Goal: Information Seeking & Learning: Find specific fact

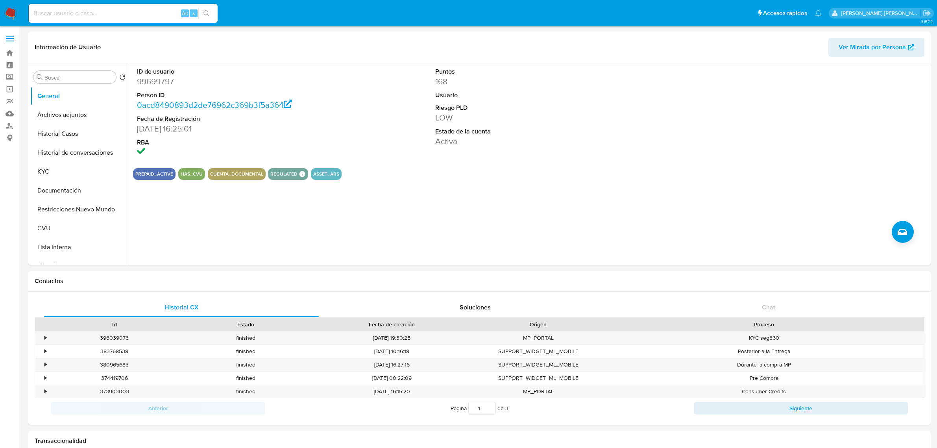
select select "10"
click at [65, 136] on button "Historial Casos" at bounding box center [76, 133] width 92 height 19
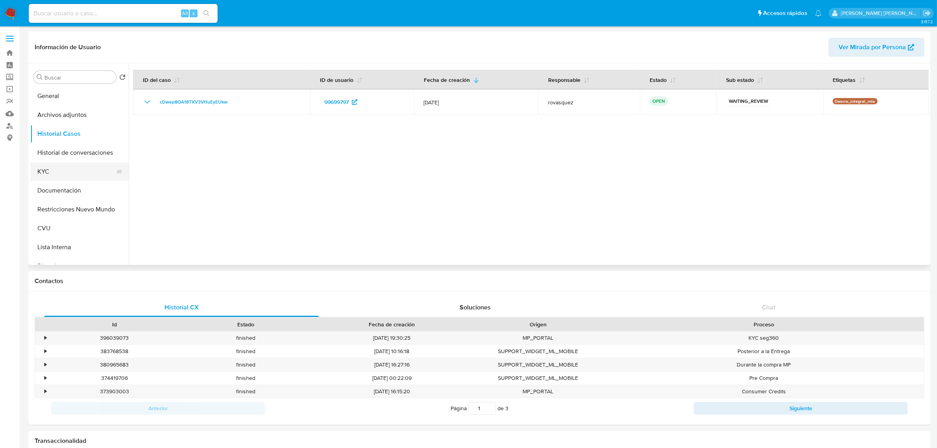
click at [59, 175] on button "KYC" at bounding box center [76, 171] width 92 height 19
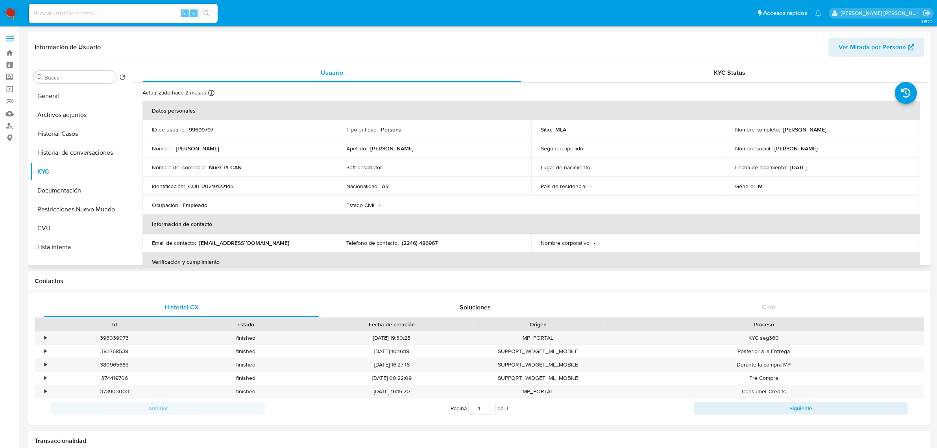
click at [220, 186] on p "CUIL 20219122145" at bounding box center [210, 186] width 45 height 7
copy p "20219122145"
click at [220, 188] on p "CUIL 20219122145" at bounding box center [210, 186] width 45 height 7
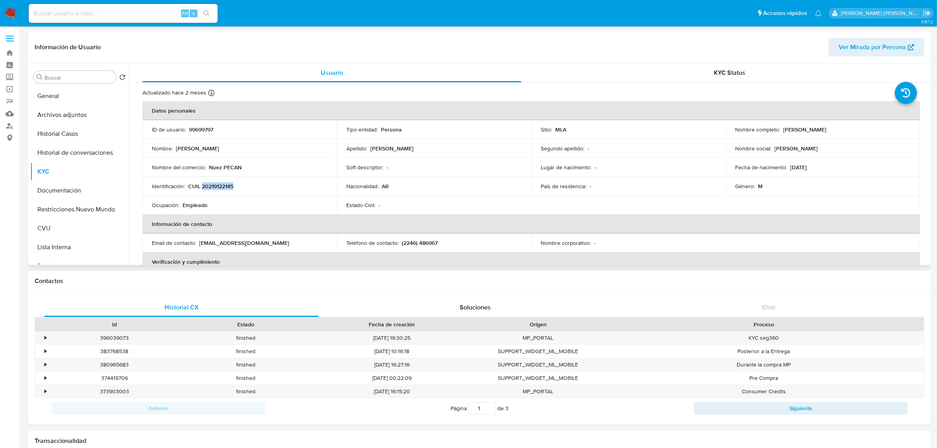
drag, startPoint x: 781, startPoint y: 130, endPoint x: 841, endPoint y: 131, distance: 60.2
click at [841, 131] on div "Nombre completo : Gustavo Fabian Arévalo" at bounding box center [822, 129] width 175 height 7
copy p "Gustavo Fabian Arévalo"
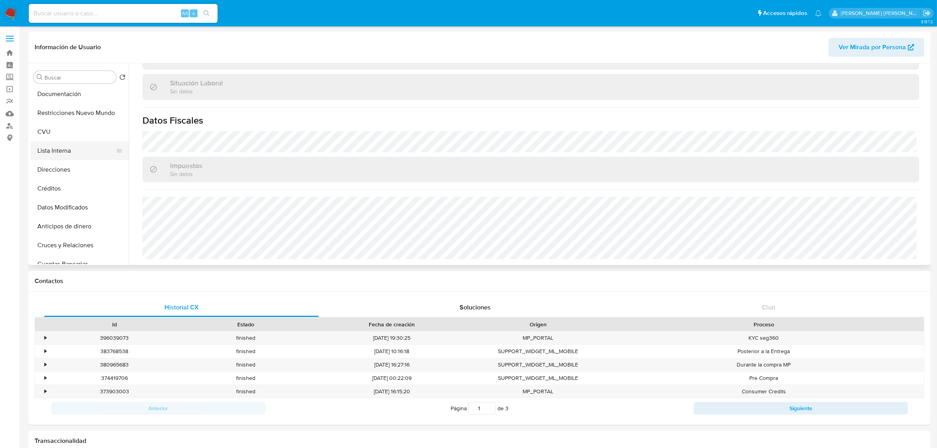
scroll to position [98, 0]
click at [68, 163] on button "Direcciones" at bounding box center [76, 167] width 92 height 19
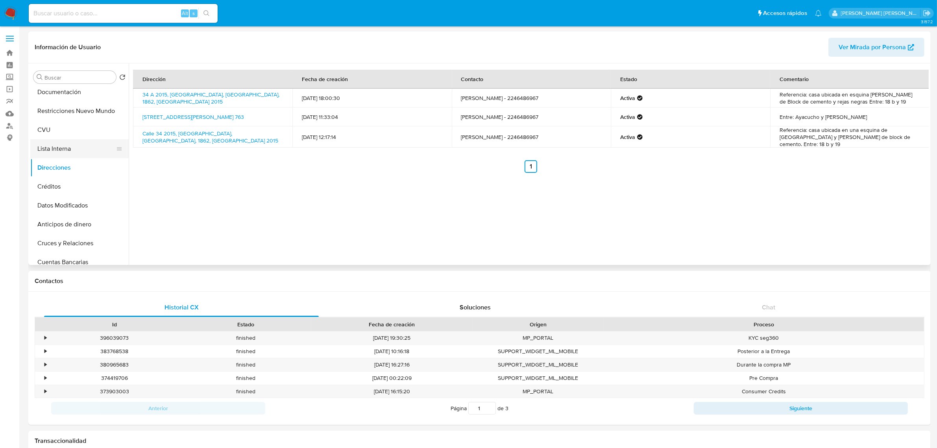
scroll to position [0, 0]
click at [71, 107] on button "Archivos adjuntos" at bounding box center [76, 114] width 92 height 19
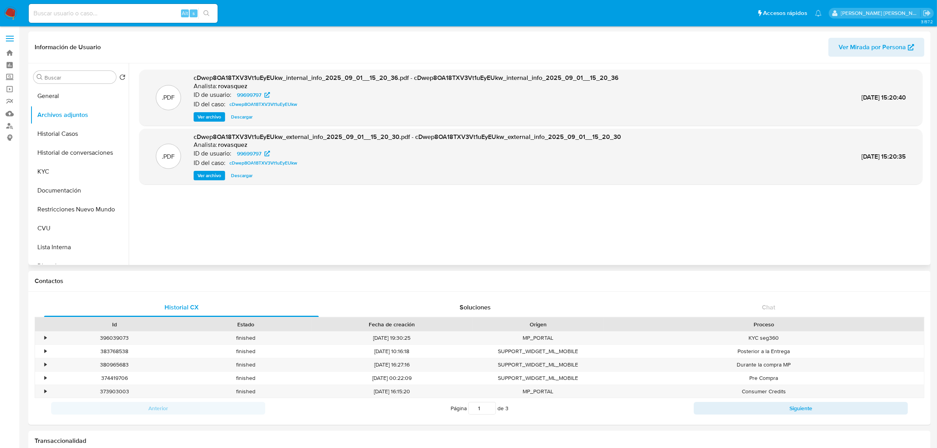
click at [207, 177] on span "Ver archivo" at bounding box center [210, 176] width 24 height 8
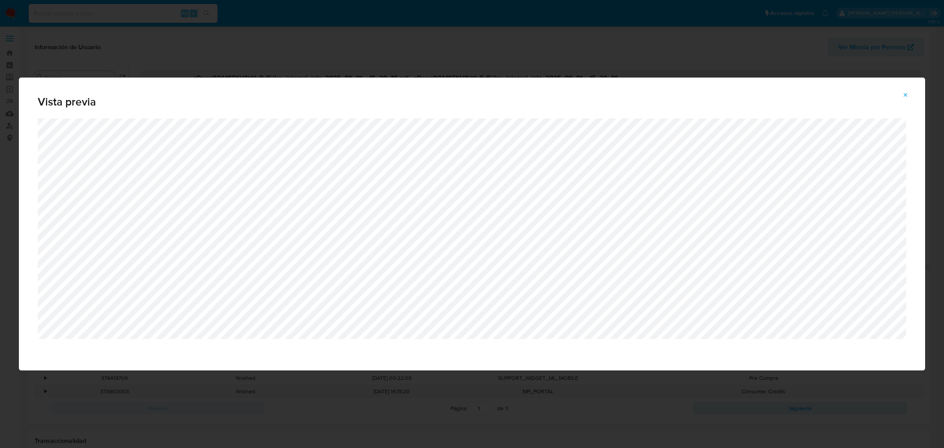
click at [910, 92] on button "Attachment preview" at bounding box center [905, 95] width 17 height 13
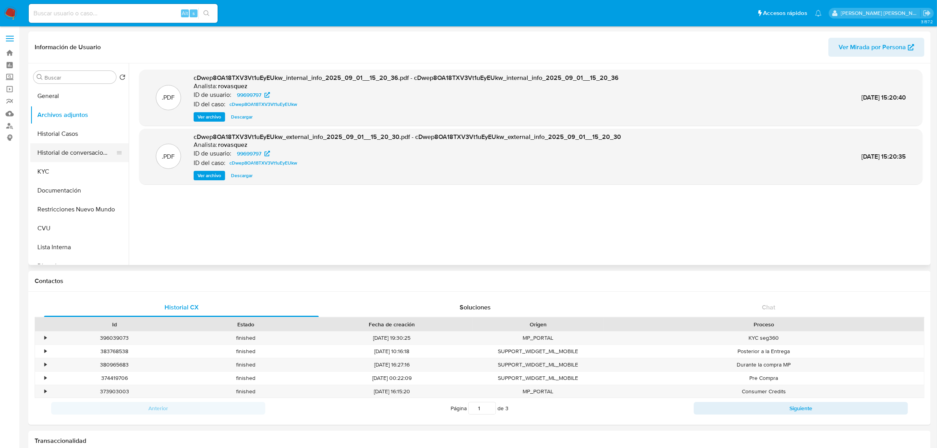
click at [49, 161] on button "Historial de conversaciones" at bounding box center [76, 152] width 92 height 19
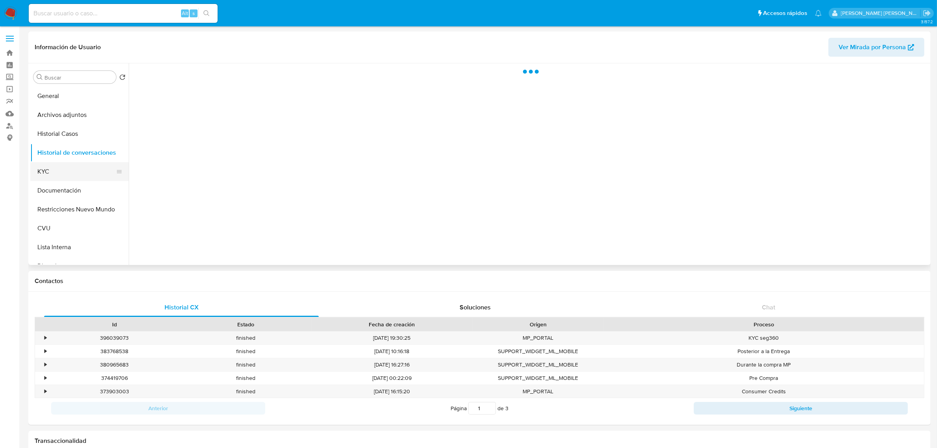
click at [46, 172] on button "KYC" at bounding box center [76, 171] width 92 height 19
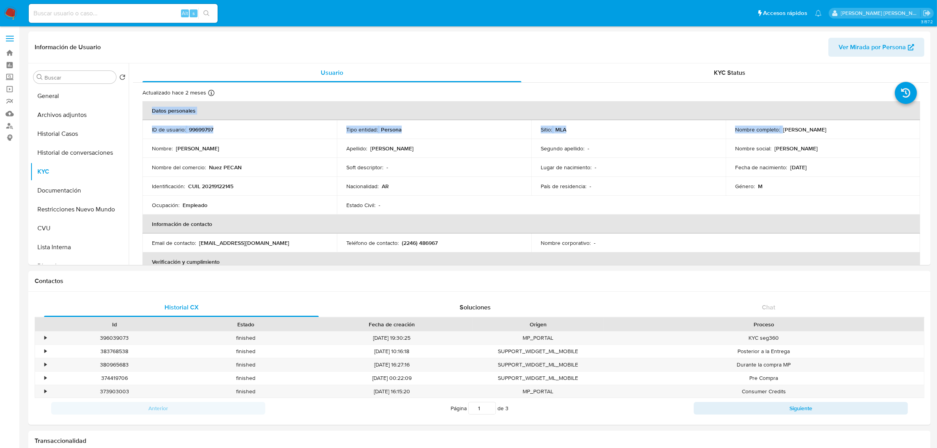
drag, startPoint x: 781, startPoint y: 131, endPoint x: 924, endPoint y: 131, distance: 142.0
click at [924, 131] on div "Actualizado hace 2 meses Creado: 14/03/2020 12:15:14 Actualizado: 29/06/2025 09…" at bounding box center [531, 374] width 796 height 582
click at [849, 131] on div "Nombre completo : Gustavo Fabian Arévalo" at bounding box center [822, 129] width 175 height 7
drag, startPoint x: 782, startPoint y: 131, endPoint x: 838, endPoint y: 129, distance: 55.9
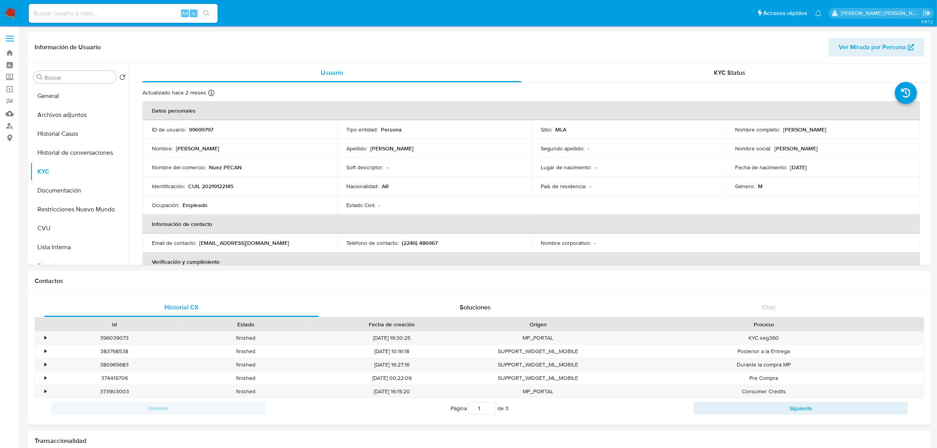
click at [826, 129] on p "Gustavo Fabian Arévalo" at bounding box center [804, 129] width 43 height 7
copy p "Gustavo Fabian Arévalo"
click at [69, 192] on button "Documentación" at bounding box center [79, 190] width 98 height 19
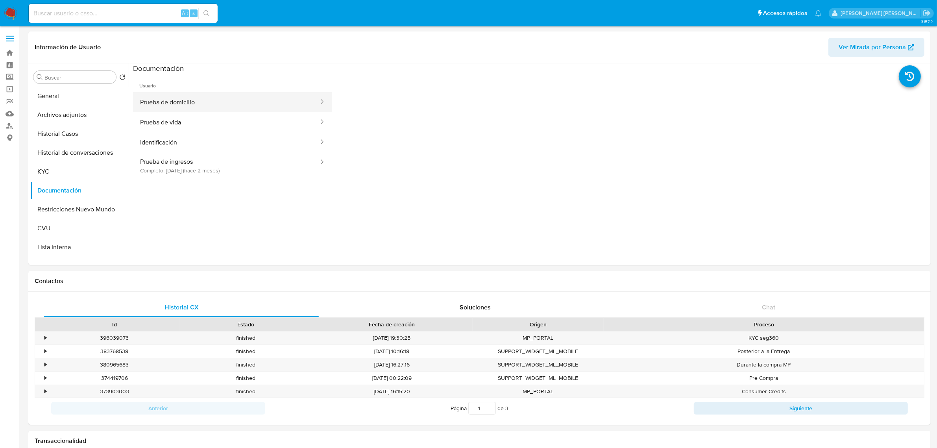
click at [262, 109] on button "Prueba de domicilio" at bounding box center [226, 102] width 187 height 20
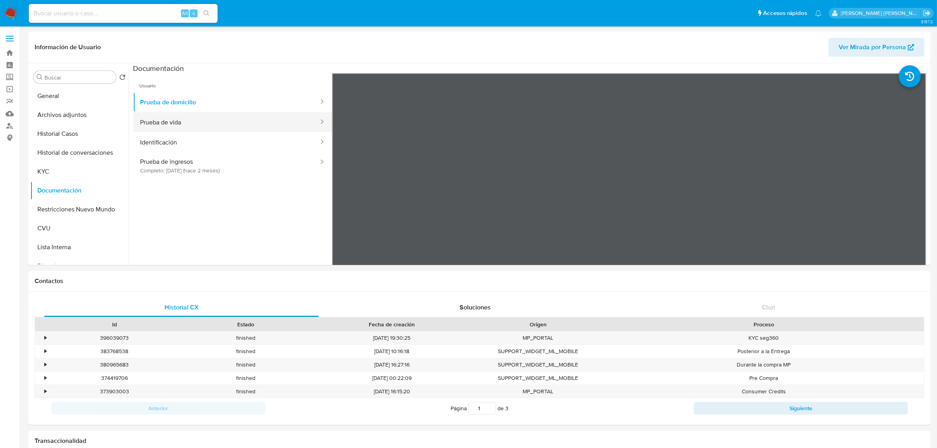
click at [213, 129] on button "Prueba de vida" at bounding box center [226, 122] width 187 height 20
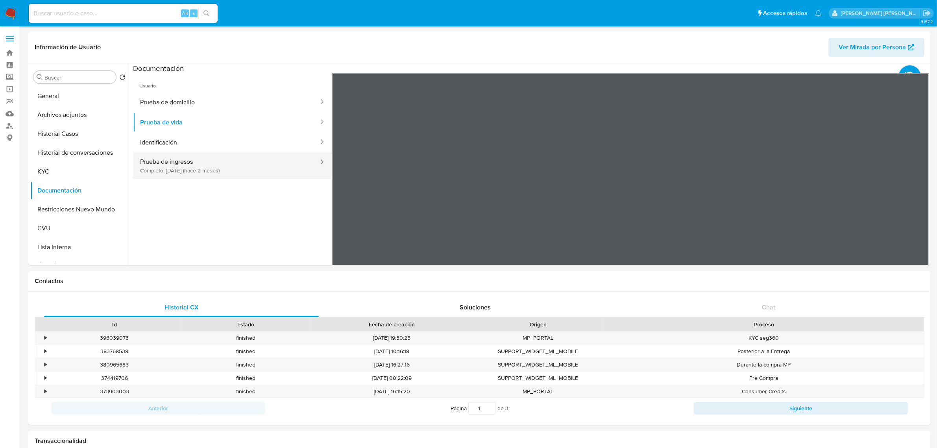
click at [172, 163] on button "Prueba de ingresos Completo: 24/06/2025 (hace 2 meses)" at bounding box center [226, 165] width 187 height 27
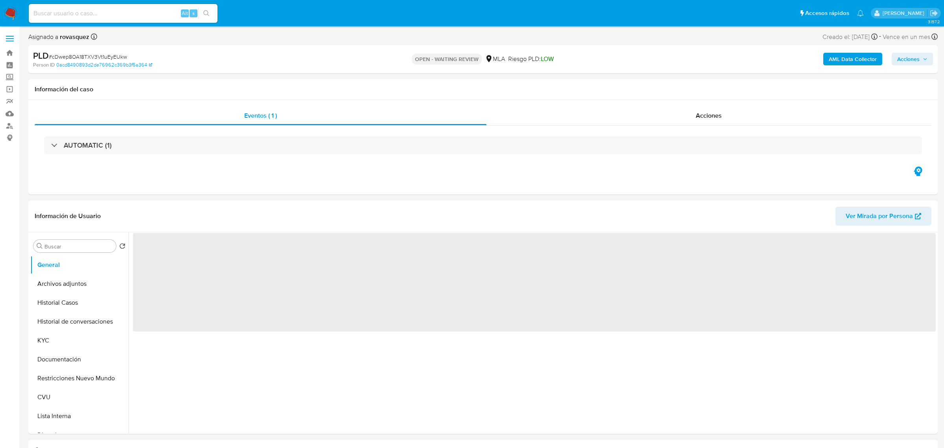
select select "10"
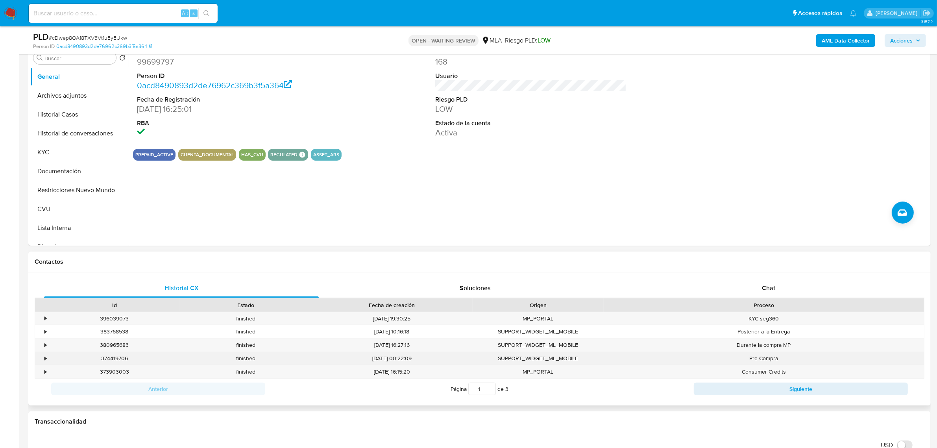
scroll to position [197, 0]
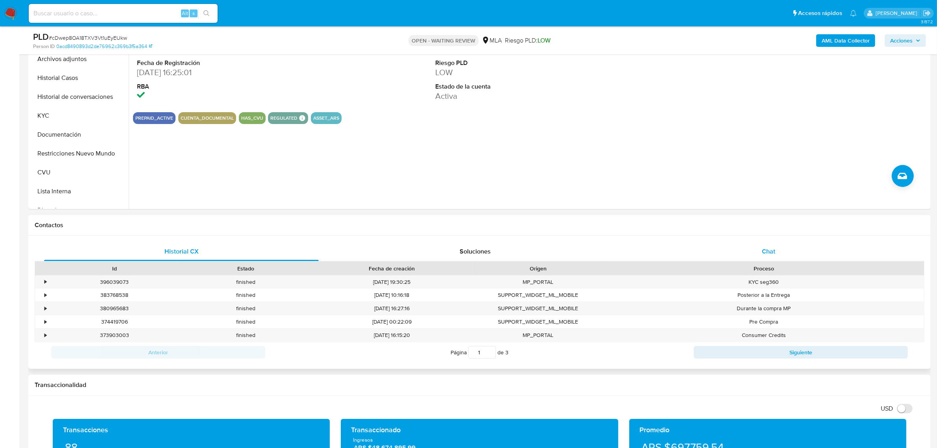
click at [763, 251] on span "Chat" at bounding box center [768, 251] width 13 height 9
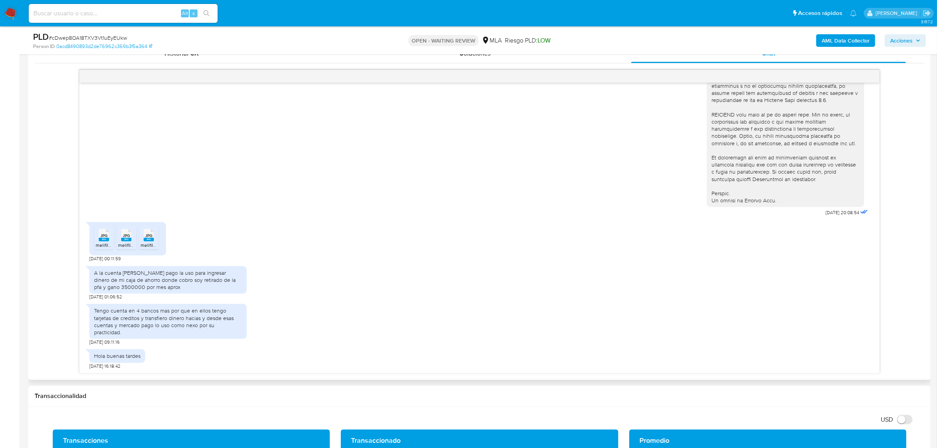
scroll to position [443, 0]
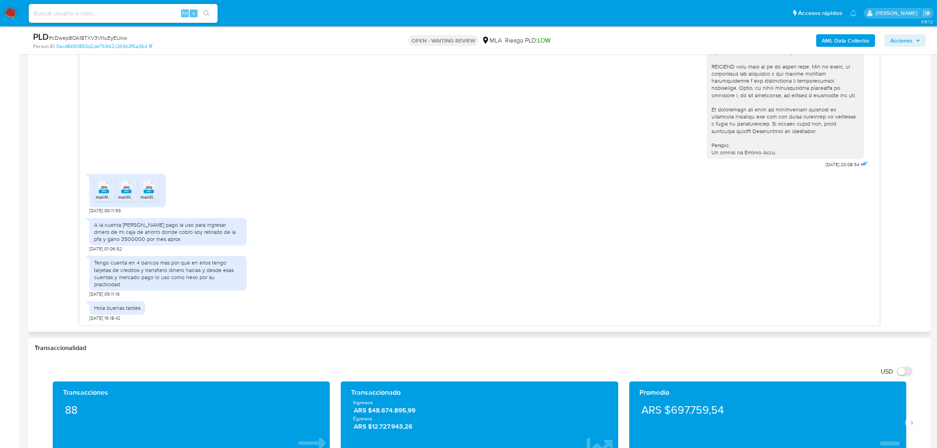
click at [103, 193] on rect at bounding box center [104, 192] width 10 height 4
click at [125, 193] on rect at bounding box center [126, 192] width 10 height 4
click at [149, 193] on rect at bounding box center [149, 192] width 10 height 4
click at [105, 243] on div "A la cuenta de mercado pago la uso para ingresar dinero de mi caja de ahorro do…" at bounding box center [168, 232] width 148 height 22
click at [120, 273] on div "Tengo cuenta en 4 bancos mas por que en ellos tengo tarjetas de creditos y tran…" at bounding box center [168, 273] width 148 height 29
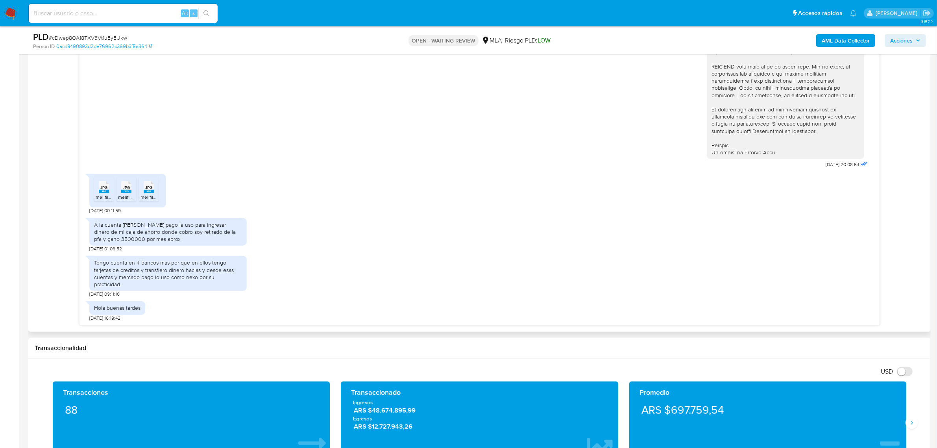
click at [96, 270] on div "Tengo cuenta en 4 bancos mas por que en ellos tengo tarjetas de creditos y tran…" at bounding box center [168, 273] width 148 height 29
drag, startPoint x: 96, startPoint y: 270, endPoint x: 236, endPoint y: 285, distance: 140.5
click at [236, 285] on div "Tengo cuenta en 4 bancos mas por que en ellos tengo tarjetas de creditos y tran…" at bounding box center [168, 273] width 148 height 29
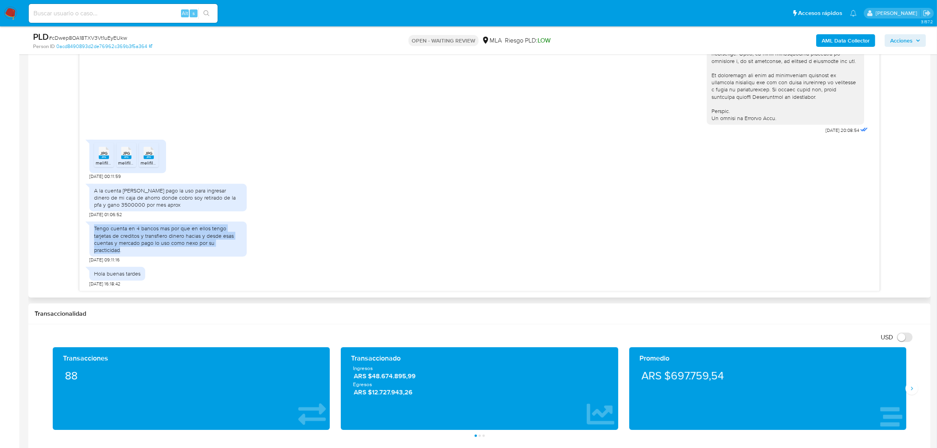
scroll to position [492, 0]
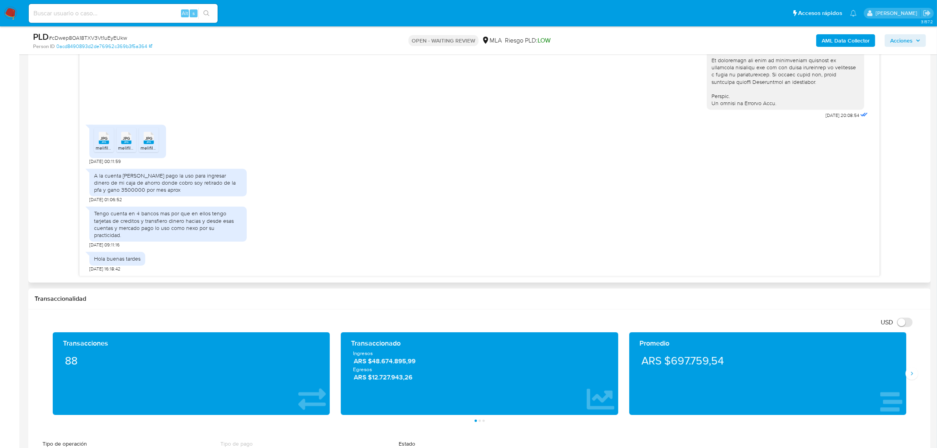
click at [363, 182] on div "A la cuenta de mercado pago la uso para ingresar dinero de mi caja de ahorro do…" at bounding box center [479, 184] width 780 height 38
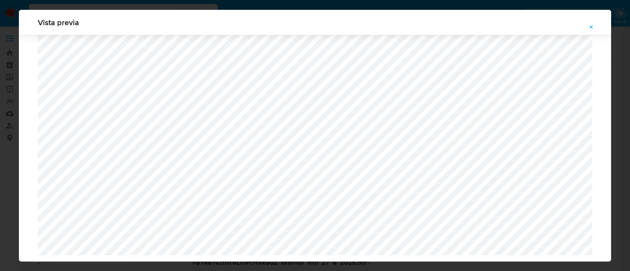
select select "10"
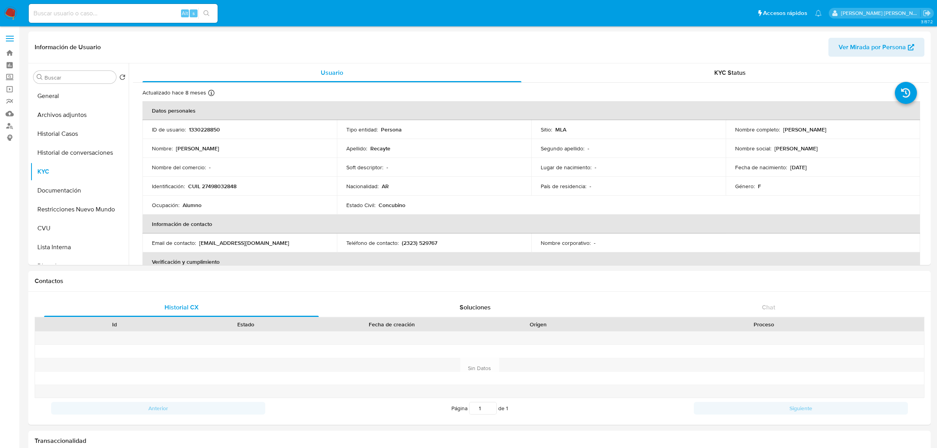
select select "10"
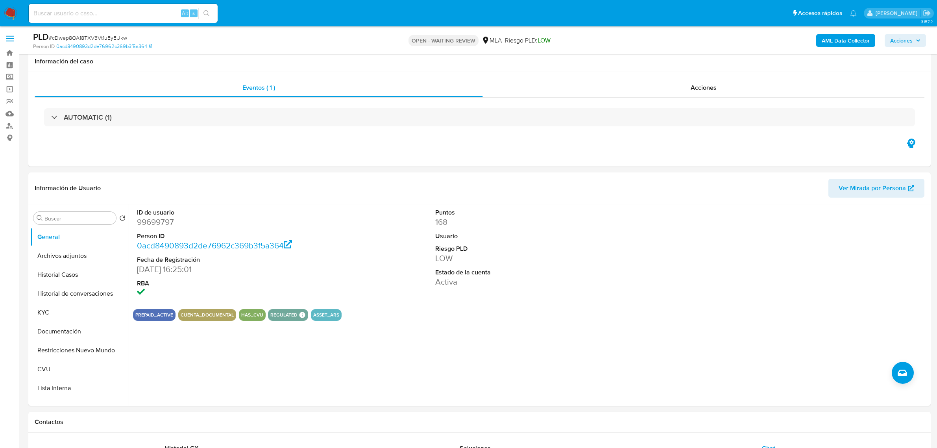
select select "10"
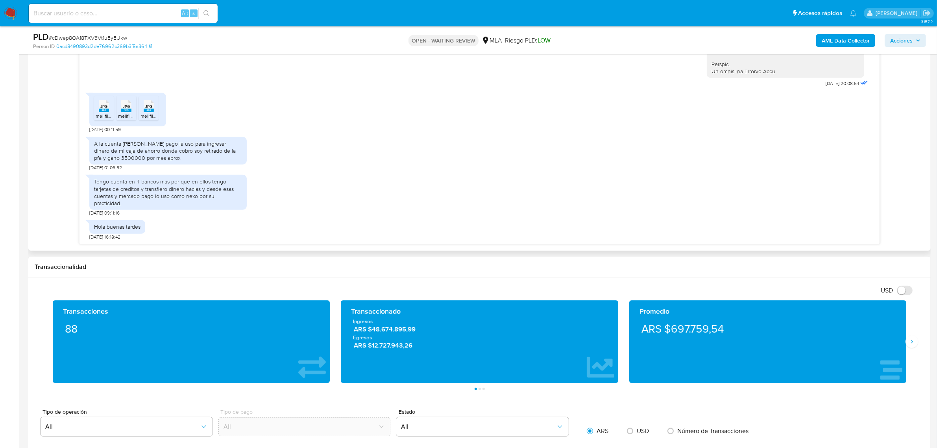
scroll to position [541, 0]
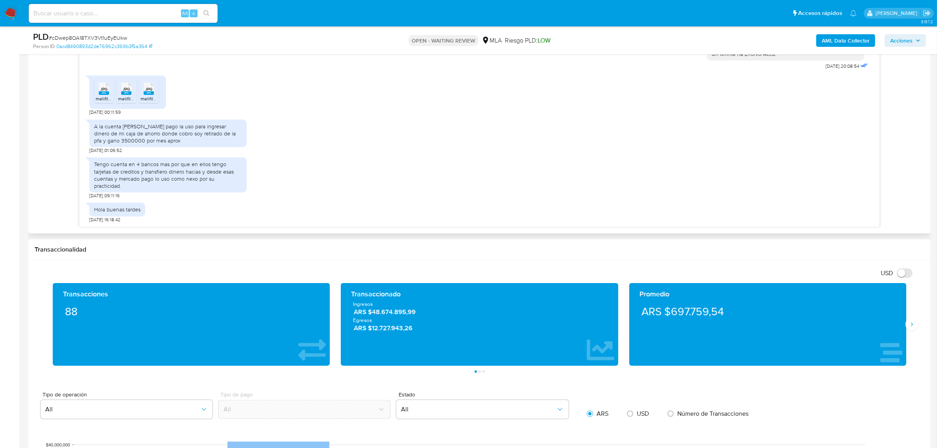
click at [180, 181] on div "Tengo cuenta en 4 bancos mas por que en ellos tengo tarjetas de creditos y tran…" at bounding box center [168, 175] width 148 height 29
click at [149, 138] on div "A la cuenta de mercado pago la uso para ingresar dinero de mi caja de ahorro do…" at bounding box center [168, 134] width 148 height 22
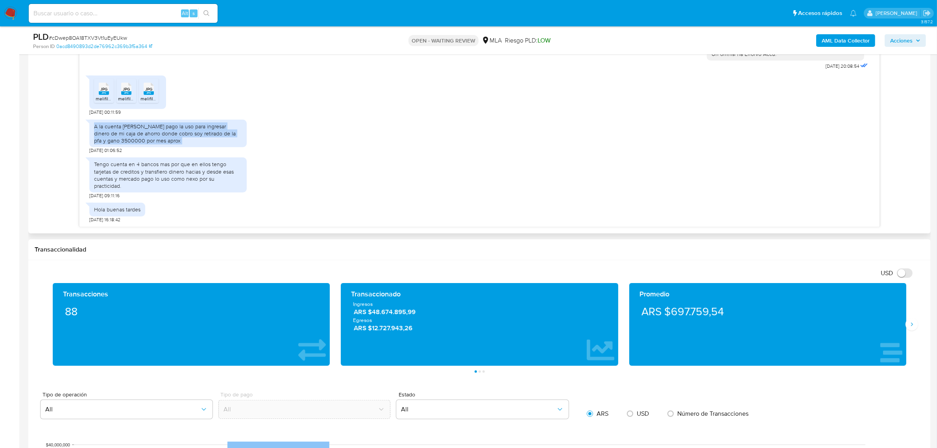
click at [149, 138] on div "A la cuenta de mercado pago la uso para ingresar dinero de mi caja de ahorro do…" at bounding box center [168, 134] width 148 height 22
copy div "A la cuenta de mercado pago la uso para ingresar dinero de mi caja de ahorro do…"
click at [146, 182] on div "Tengo cuenta en 4 bancos mas por que en ellos tengo tarjetas de creditos y tran…" at bounding box center [168, 175] width 148 height 29
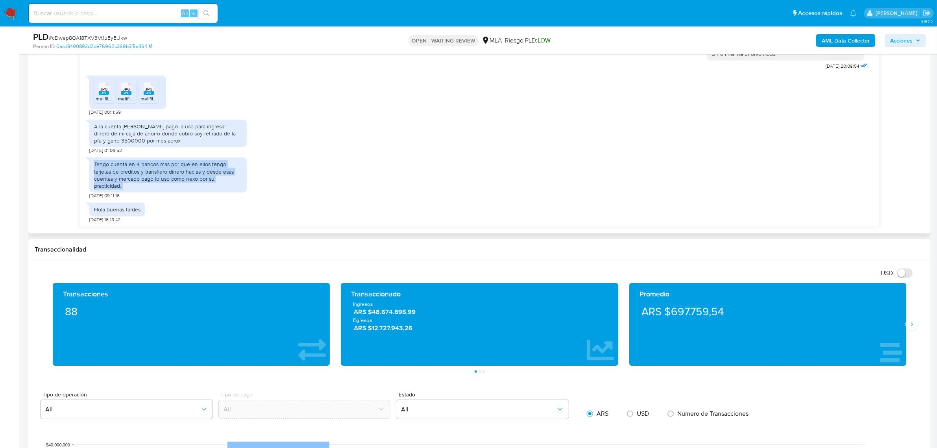
click at [146, 182] on div "Tengo cuenta en 4 bancos mas por que en ellos tengo tarjetas de creditos y tran…" at bounding box center [168, 175] width 148 height 29
copy div "Tengo cuenta en 4 bancos mas por que en ellos tengo tarjetas de creditos y tran…"
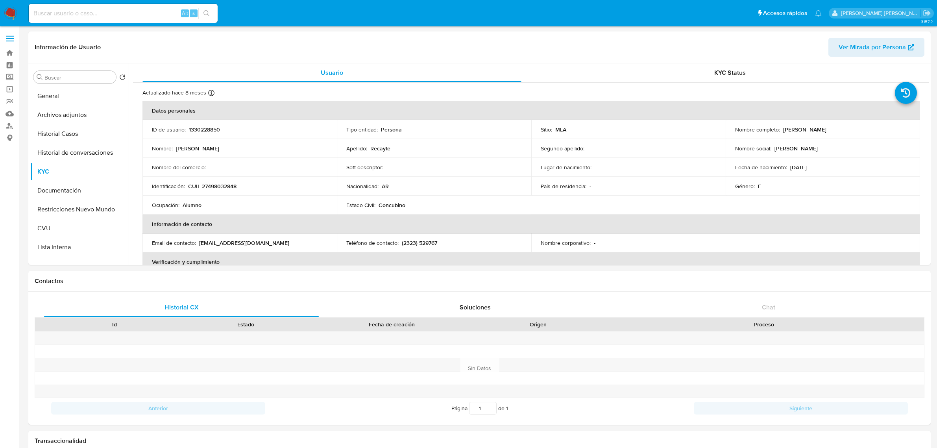
select select "10"
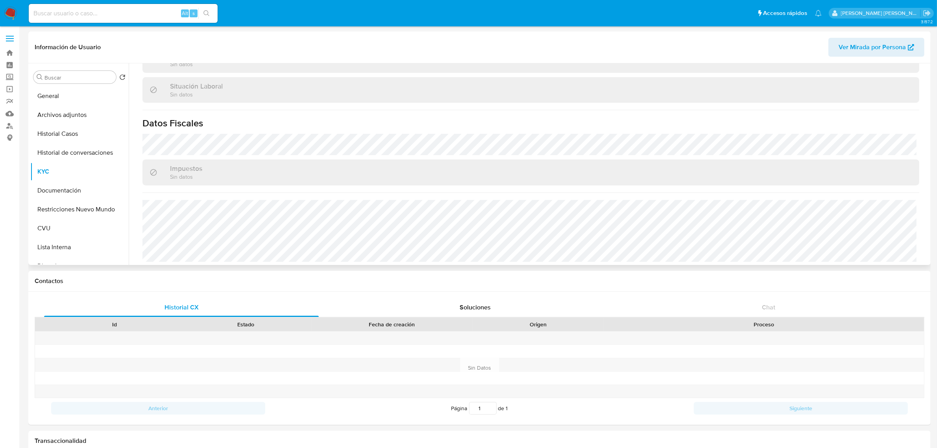
scroll to position [407, 0]
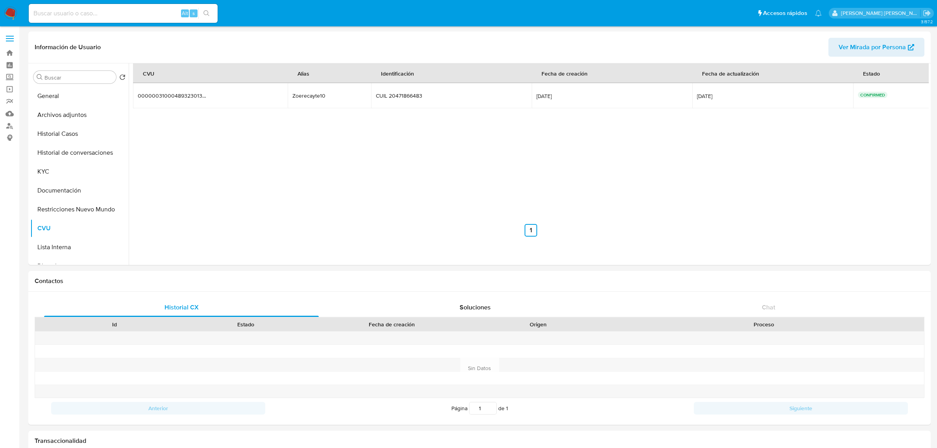
select select "10"
click at [61, 168] on button "KYC" at bounding box center [76, 171] width 92 height 19
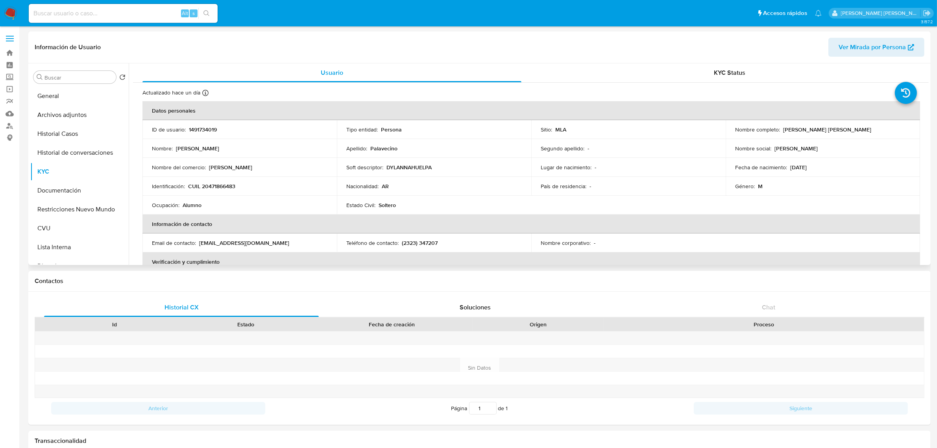
click at [215, 185] on p "CUIL 20471866483" at bounding box center [211, 186] width 47 height 7
copy p "20471866483"
drag, startPoint x: 781, startPoint y: 129, endPoint x: 844, endPoint y: 130, distance: 62.6
click at [844, 130] on div "Nombre completo : Dylan Nahuel Palavecino" at bounding box center [822, 129] width 175 height 7
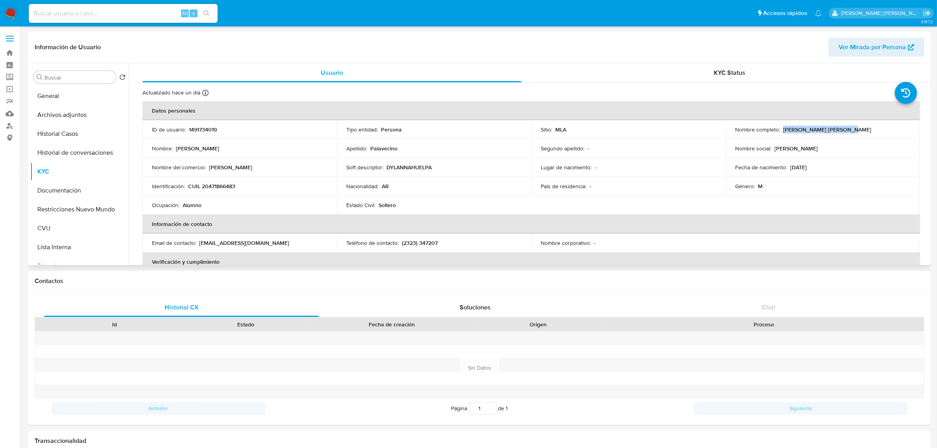
copy p "Dylan Nahuel Palavecino"
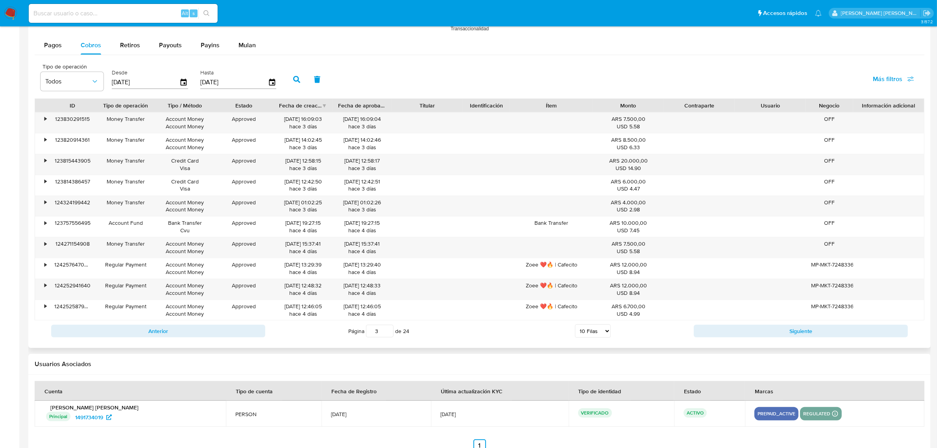
click at [372, 65] on div "Tipo de operación Todos Desde 06/06/2025 Hasta 03/09/2025 Más filtros" at bounding box center [480, 78] width 890 height 39
click at [770, 74] on div "Tipo de operación Todos Desde 06/06/2025 Hasta 03/09/2025 Más filtros" at bounding box center [480, 78] width 890 height 39
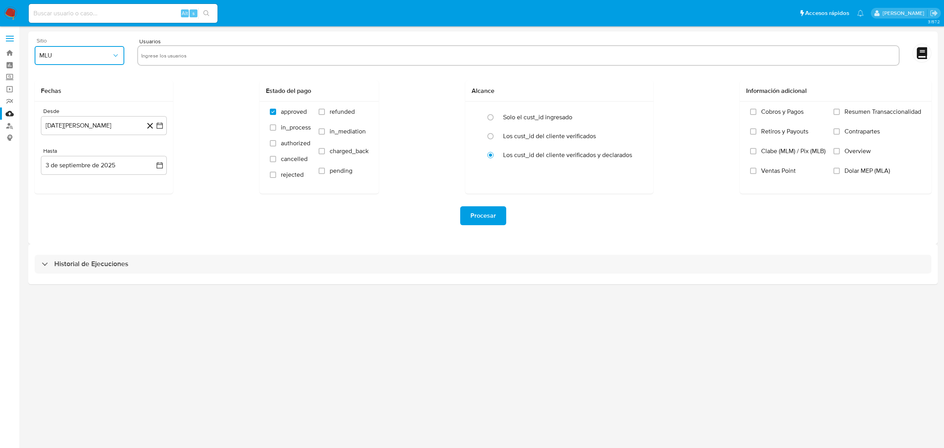
click at [93, 59] on button "MLU" at bounding box center [80, 55] width 90 height 19
click at [89, 81] on div "MLA" at bounding box center [77, 76] width 76 height 19
click at [188, 54] on input "text" at bounding box center [518, 55] width 755 height 13
type input "1491734019"
click at [201, 91] on div "Fechas Desde 3 de agosto de 2024 3-08-2024 Hasta 3 de septiembre de 2025 3-09-2…" at bounding box center [483, 137] width 897 height 113
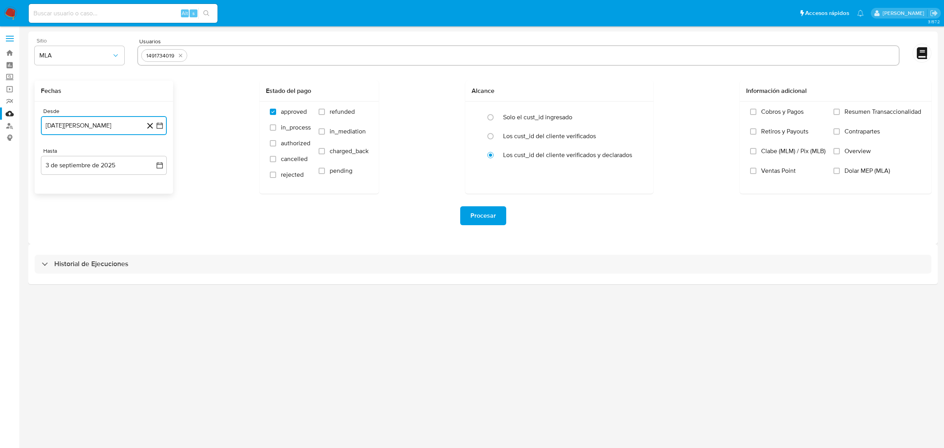
click at [109, 129] on button "3 de agosto de 2024" at bounding box center [104, 125] width 126 height 19
click at [150, 152] on icon "Mes siguiente" at bounding box center [152, 153] width 9 height 9
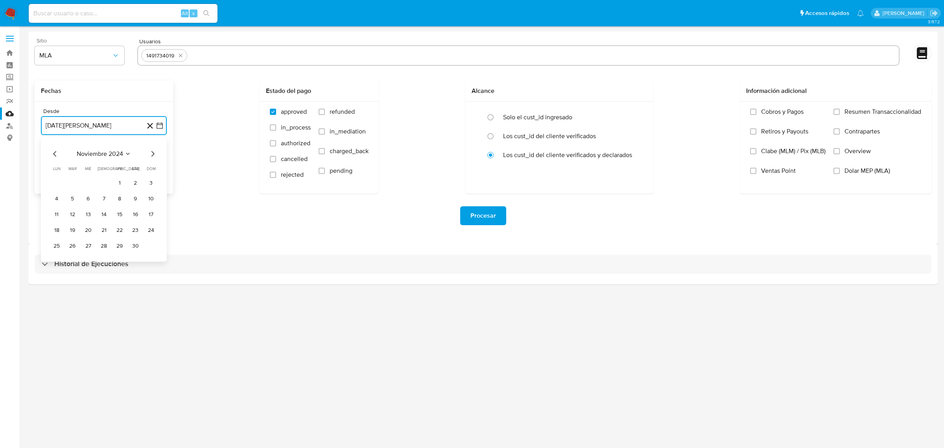
click at [150, 152] on icon "Mes siguiente" at bounding box center [152, 153] width 9 height 9
click at [151, 154] on icon "Mes siguiente" at bounding box center [152, 153] width 9 height 9
click at [137, 184] on button "1" at bounding box center [135, 183] width 13 height 13
click at [99, 171] on button "3 de septiembre de 2025" at bounding box center [104, 165] width 126 height 19
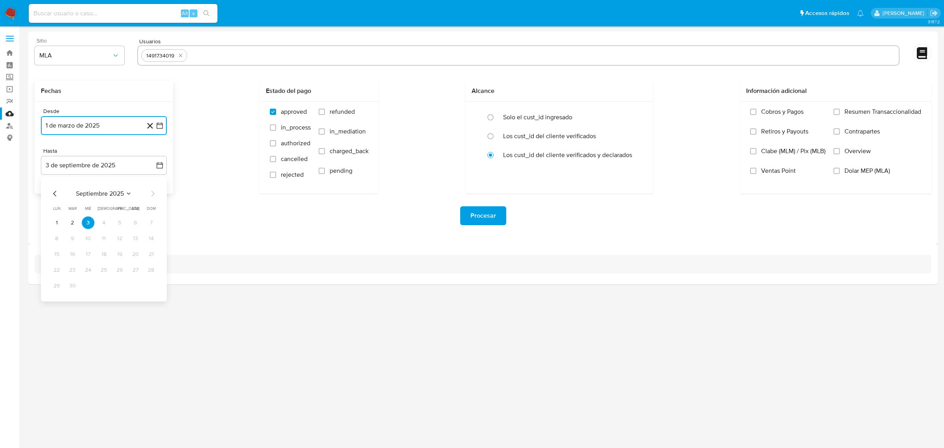
click at [54, 196] on icon "Mes anterior" at bounding box center [54, 193] width 9 height 9
click at [56, 302] on button "30" at bounding box center [56, 301] width 13 height 13
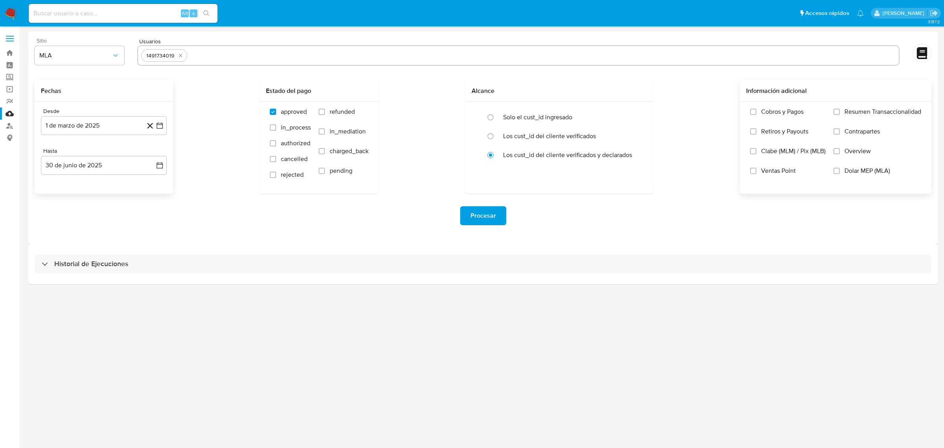
click at [853, 168] on span "Dolar MEP (MLA)" at bounding box center [868, 171] width 46 height 8
click at [840, 168] on input "Dolar MEP (MLA)" at bounding box center [837, 171] width 6 height 6
click at [492, 221] on span "Procesar" at bounding box center [484, 215] width 26 height 17
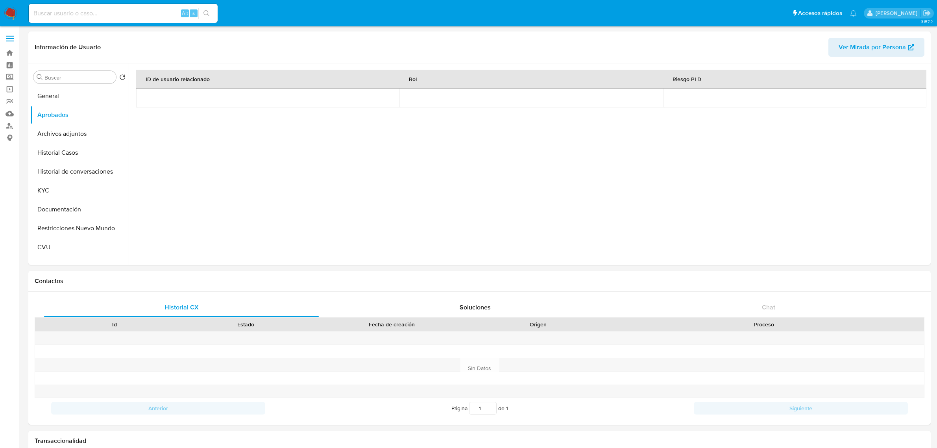
select select "10"
drag, startPoint x: 52, startPoint y: 183, endPoint x: 55, endPoint y: 165, distance: 18.4
click at [52, 184] on button "KYC" at bounding box center [79, 190] width 98 height 19
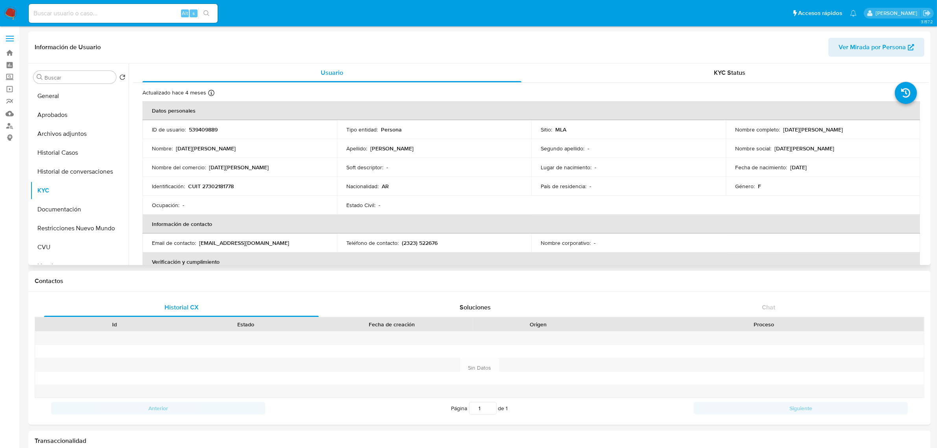
click at [343, 170] on td "Soft descriptor : -" at bounding box center [434, 167] width 194 height 19
drag, startPoint x: 781, startPoint y: 127, endPoint x: 846, endPoint y: 127, distance: 64.9
click at [846, 127] on div "Nombre completo : [DATE][PERSON_NAME]" at bounding box center [822, 129] width 175 height 7
copy p "[DATE][PERSON_NAME]"
click at [222, 188] on p "CUIT 27302181778" at bounding box center [211, 186] width 46 height 7
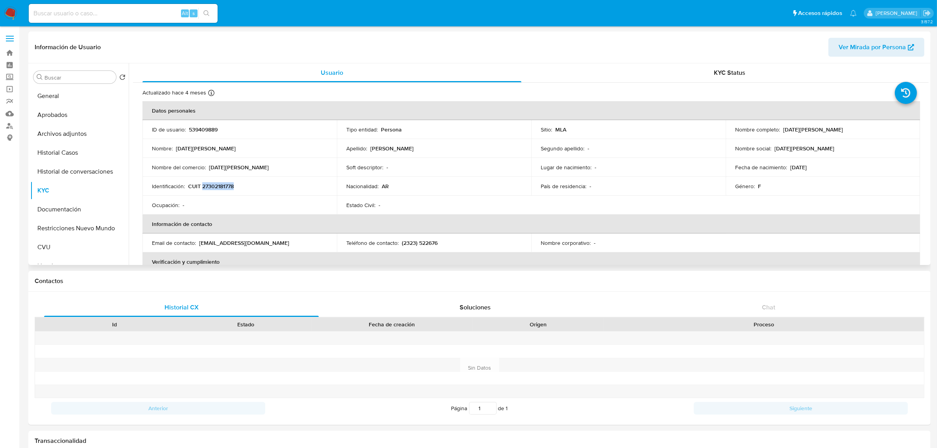
click at [222, 188] on p "CUIT 27302181778" at bounding box center [211, 186] width 46 height 7
copy p "27302181778"
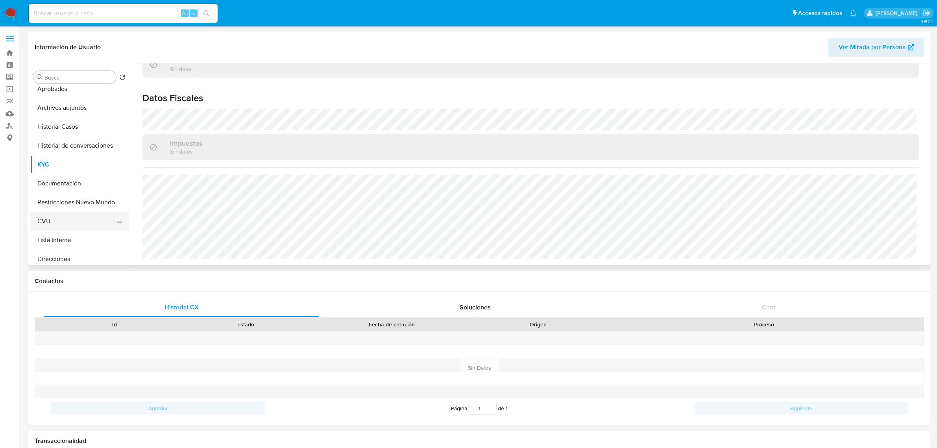
scroll to position [49, 0]
click at [58, 233] on button "Direcciones" at bounding box center [76, 235] width 92 height 19
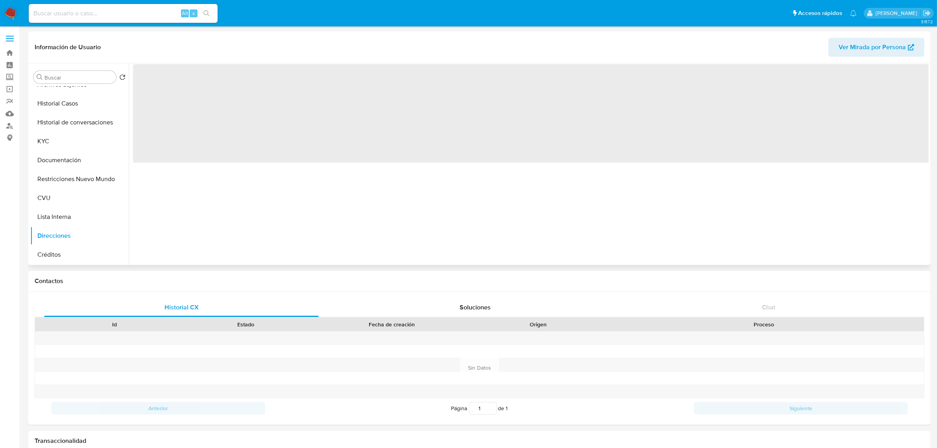
scroll to position [0, 0]
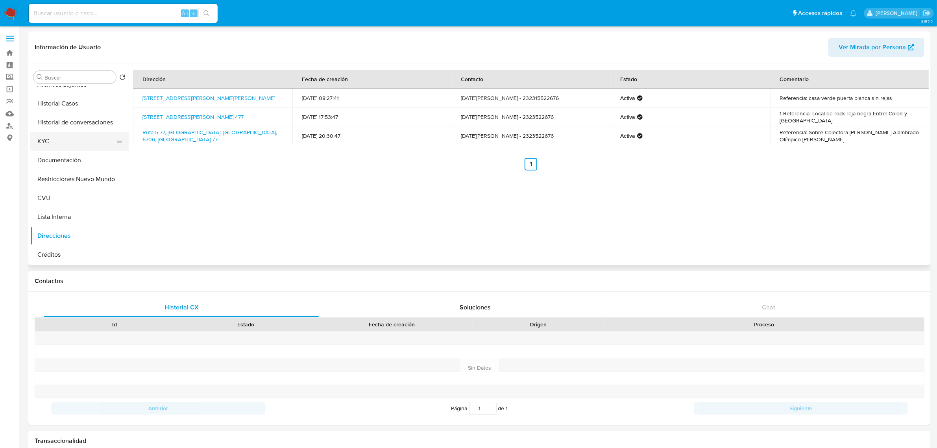
click at [54, 142] on button "KYC" at bounding box center [76, 141] width 92 height 19
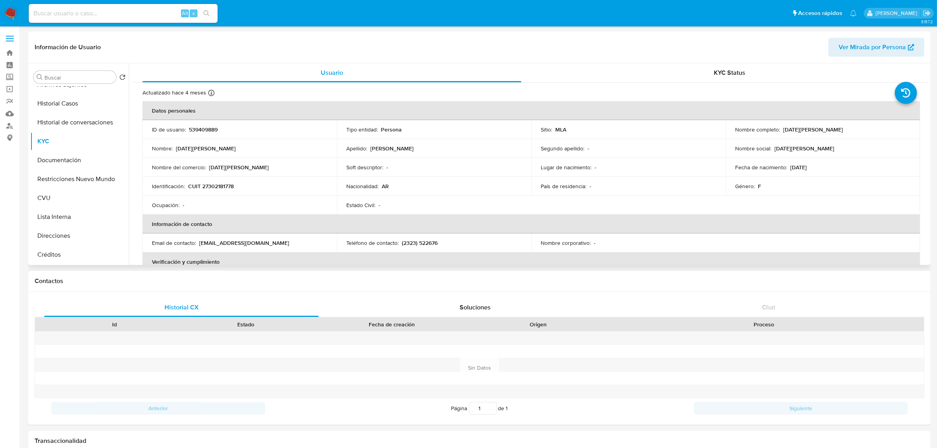
click at [219, 187] on p "CUIT 27302181778" at bounding box center [211, 186] width 46 height 7
copy p "27302181778"
